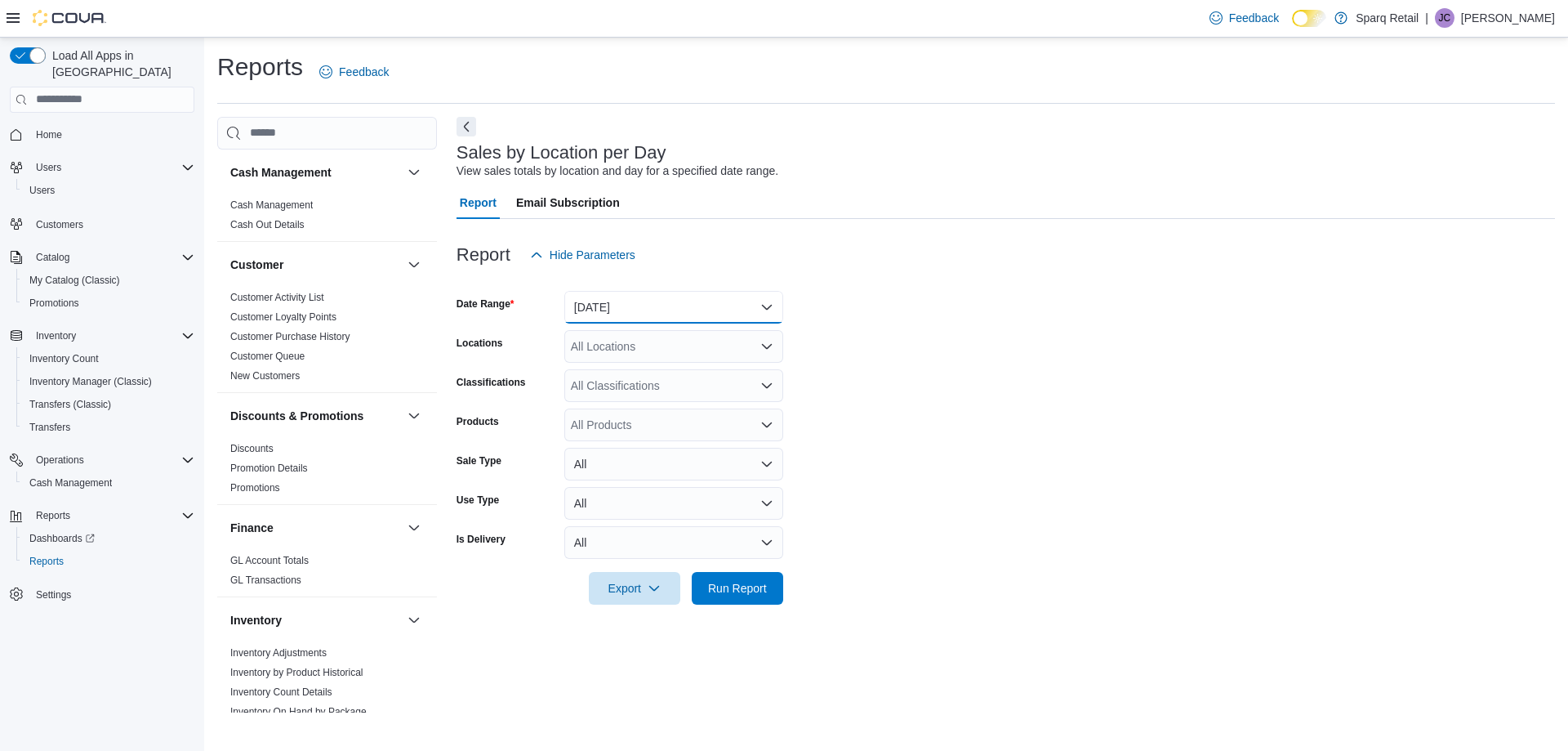
click at [741, 301] on button "[DATE]" at bounding box center [674, 306] width 219 height 32
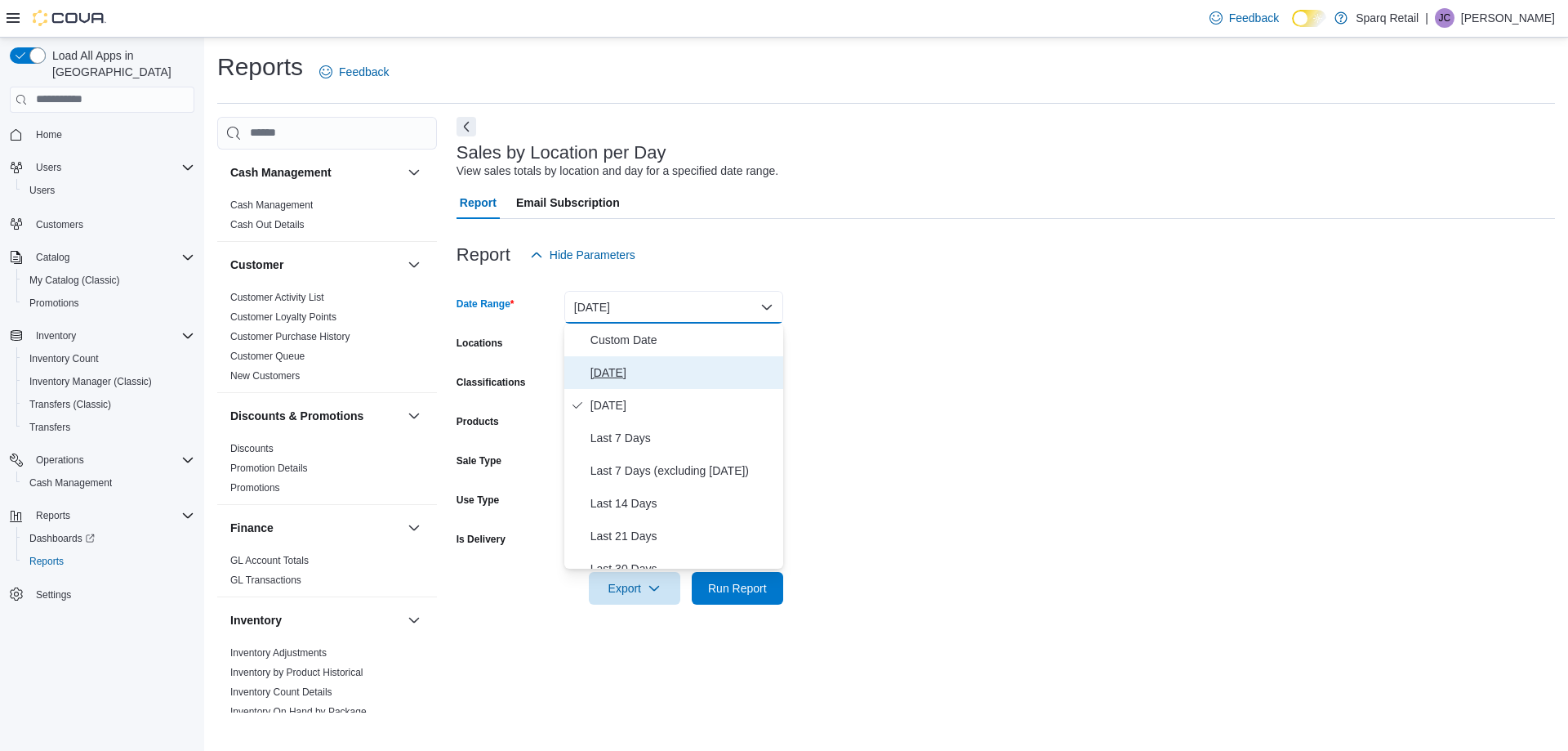
click at [622, 374] on span "[DATE]" at bounding box center [684, 372] width 186 height 20
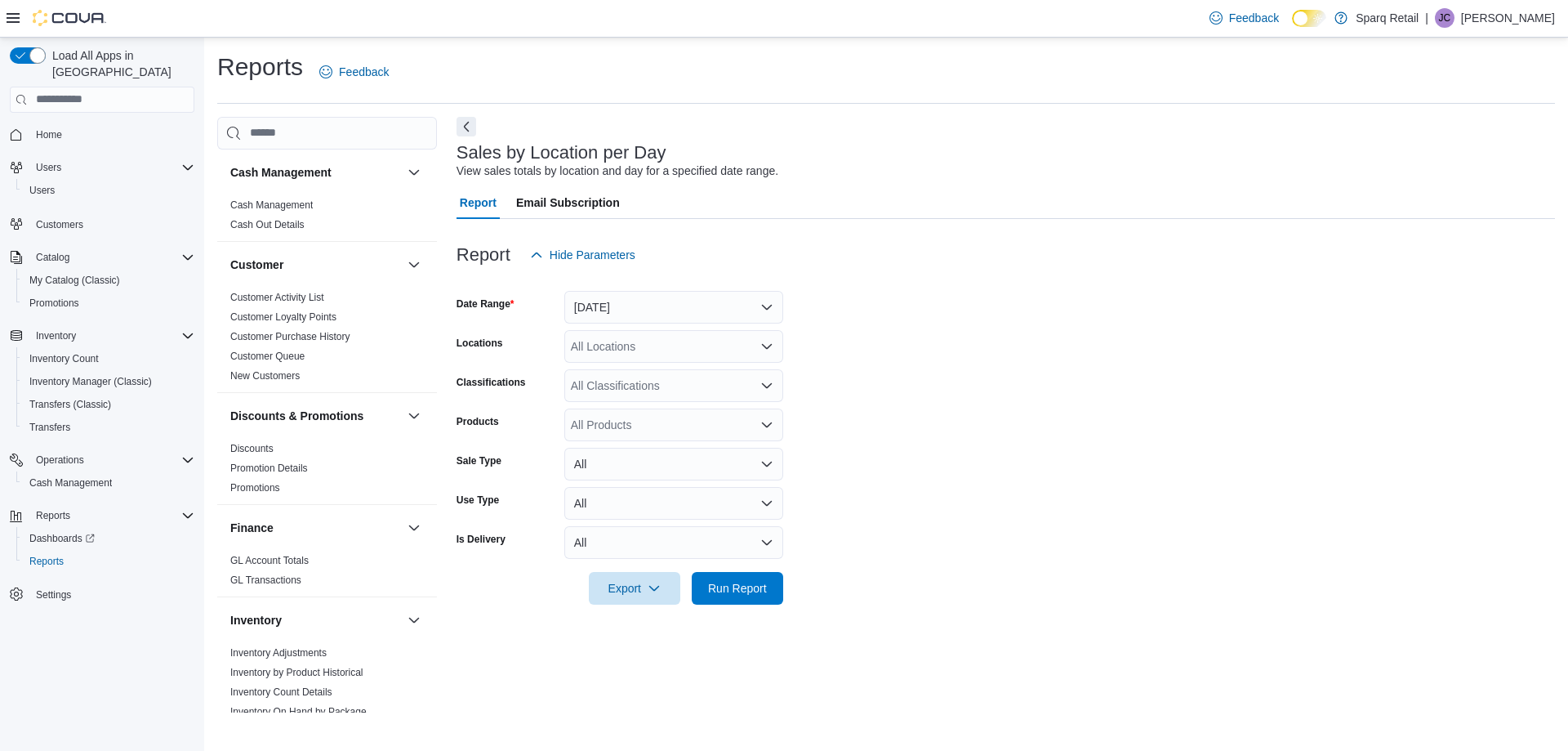
drag, startPoint x: 1117, startPoint y: 347, endPoint x: 992, endPoint y: 421, distance: 145.3
click at [1117, 347] on form "Date Range [DATE] Locations All Locations Classifications All Classifications P…" at bounding box center [1006, 438] width 1099 height 333
click at [763, 585] on span "Run Report" at bounding box center [737, 587] width 59 height 17
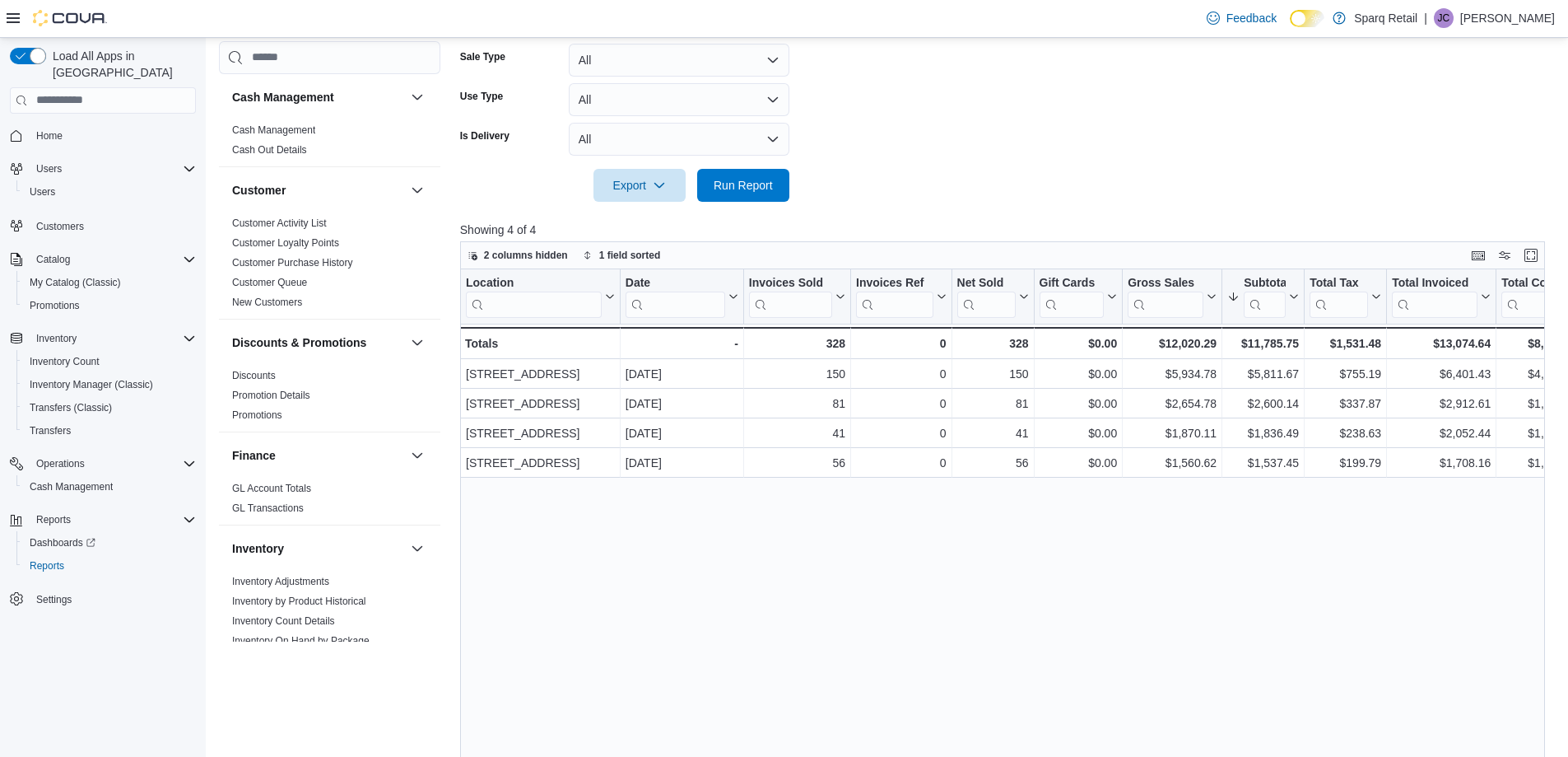
scroll to position [493, 0]
